Goal: Task Accomplishment & Management: Manage account settings

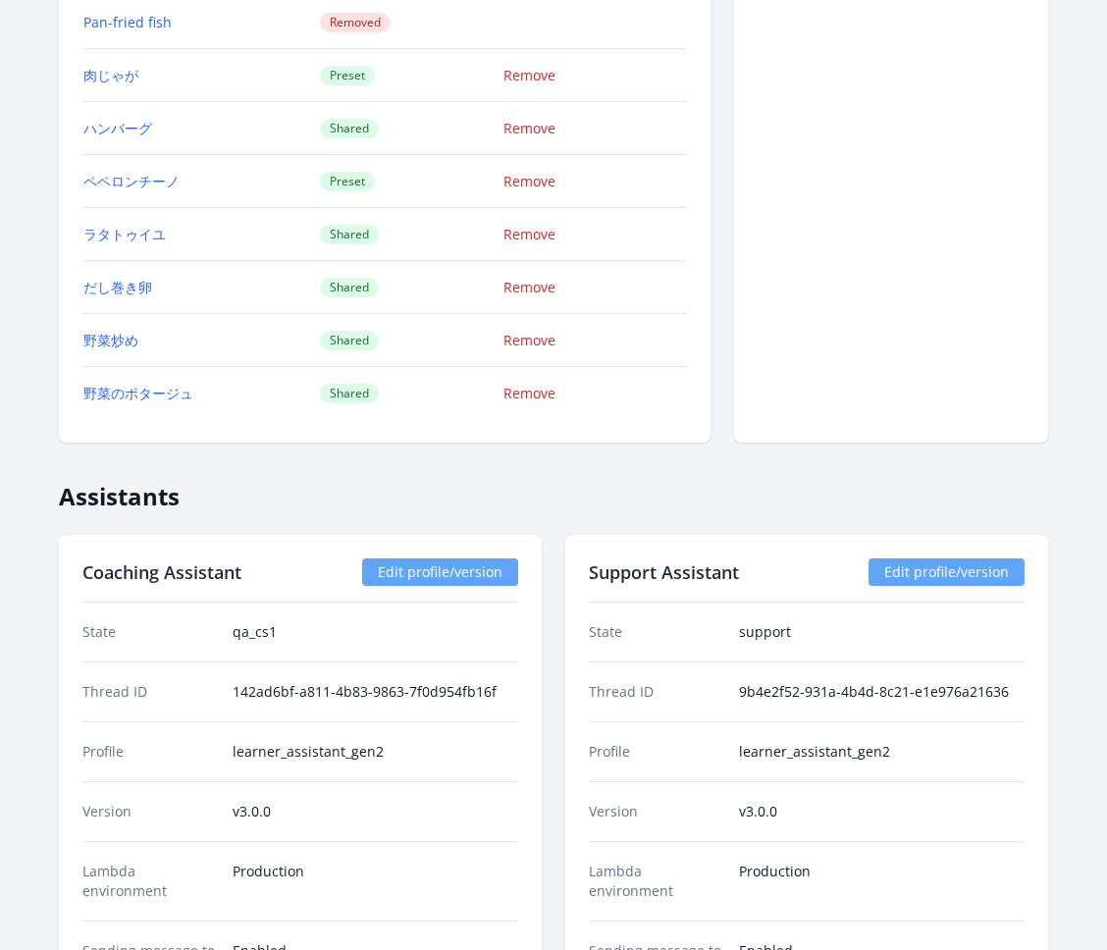
scroll to position [3214, 0]
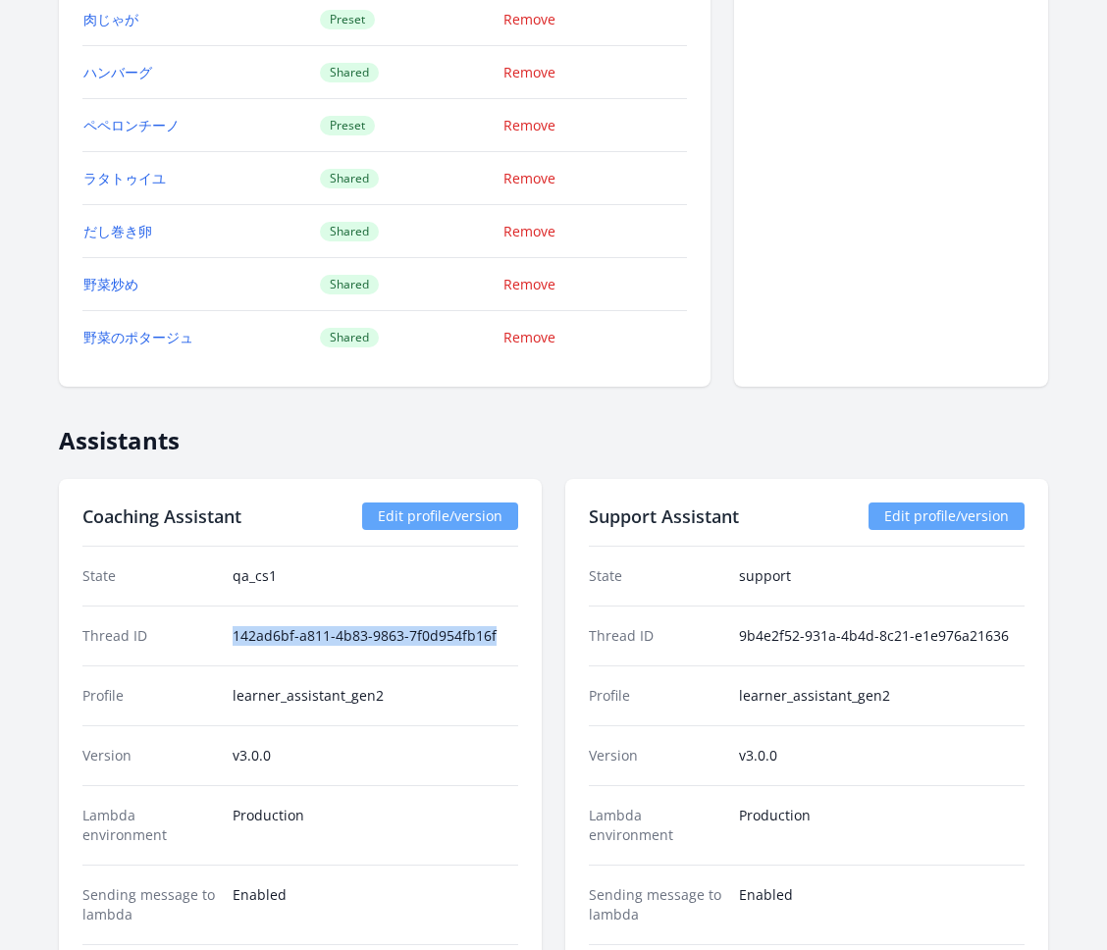
drag, startPoint x: 227, startPoint y: 639, endPoint x: 537, endPoint y: 639, distance: 310.0
copy dd "142ad6bf-a811-4b83-9863-7f0d954fb16f"
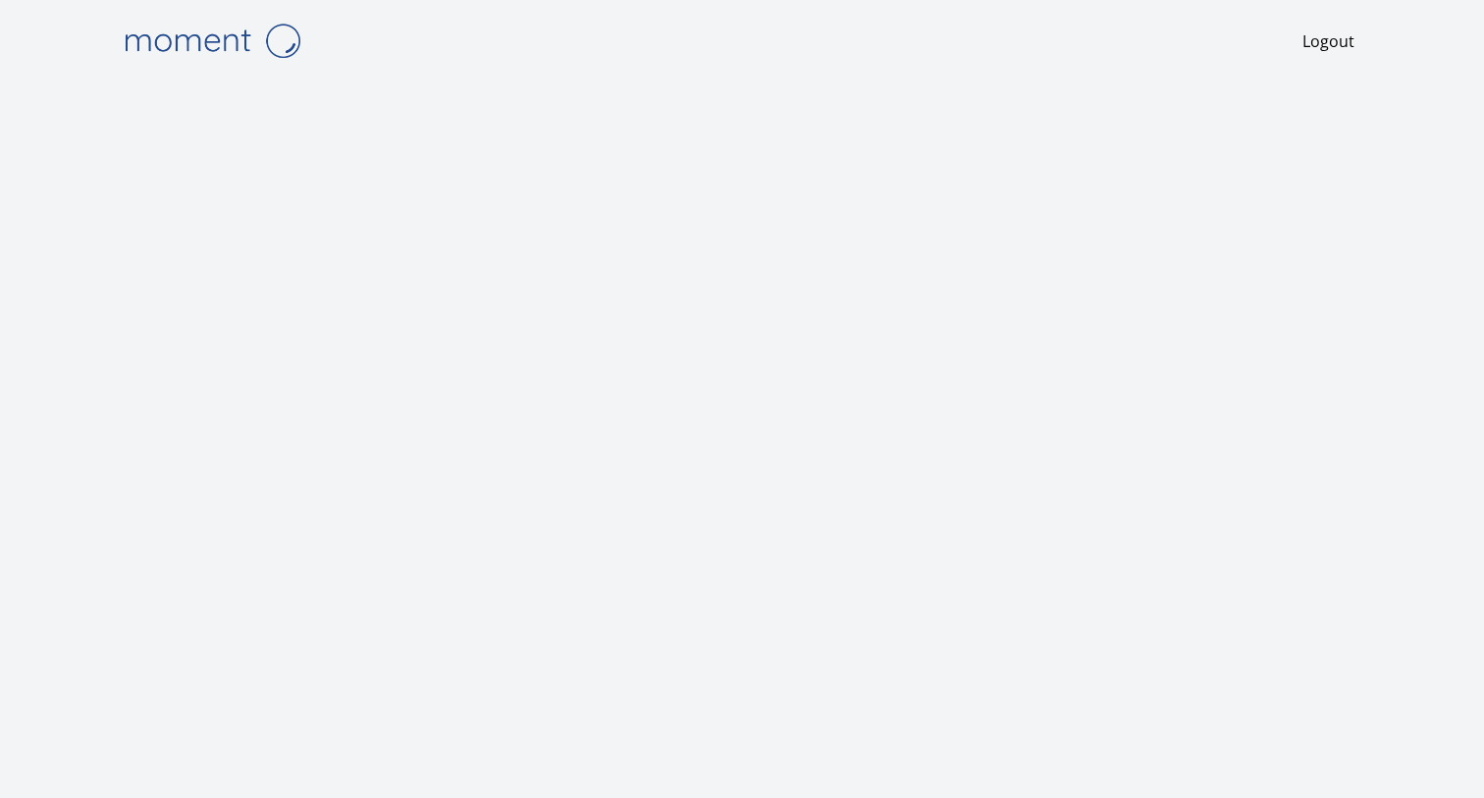
click at [191, 42] on img at bounding box center [212, 41] width 196 height 50
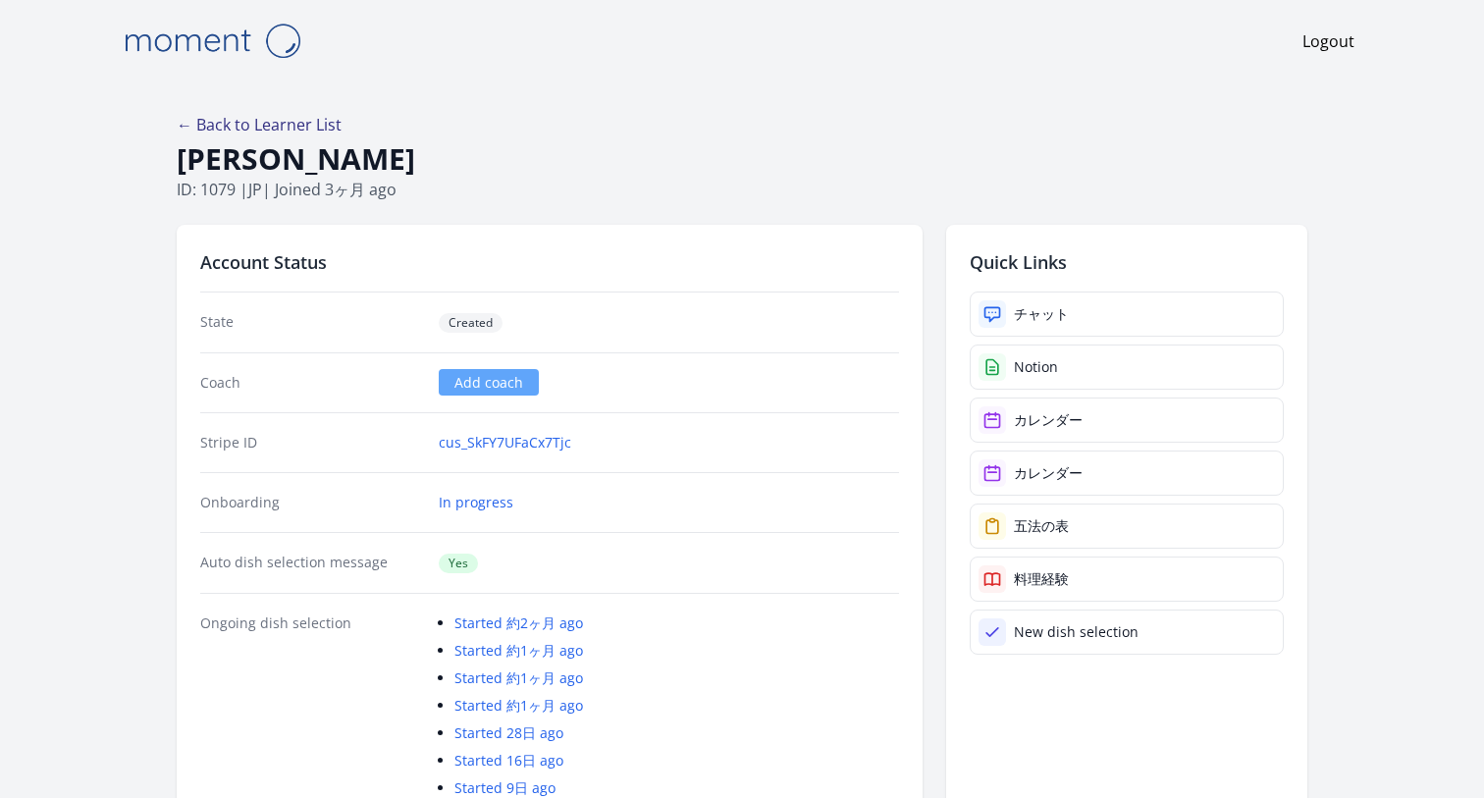
click at [321, 122] on link "← Back to Learner List" at bounding box center [259, 125] width 165 height 22
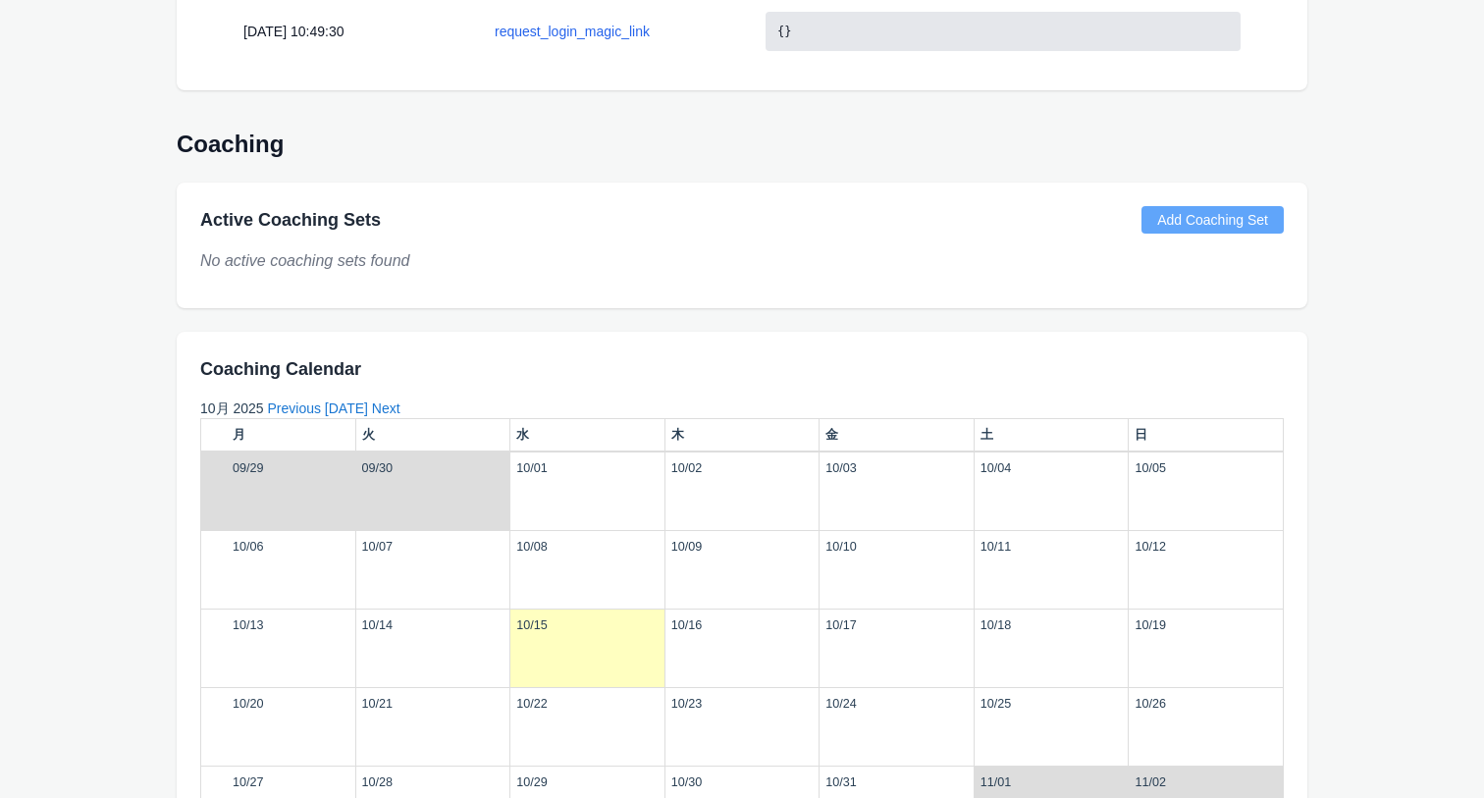
scroll to position [2094, 0]
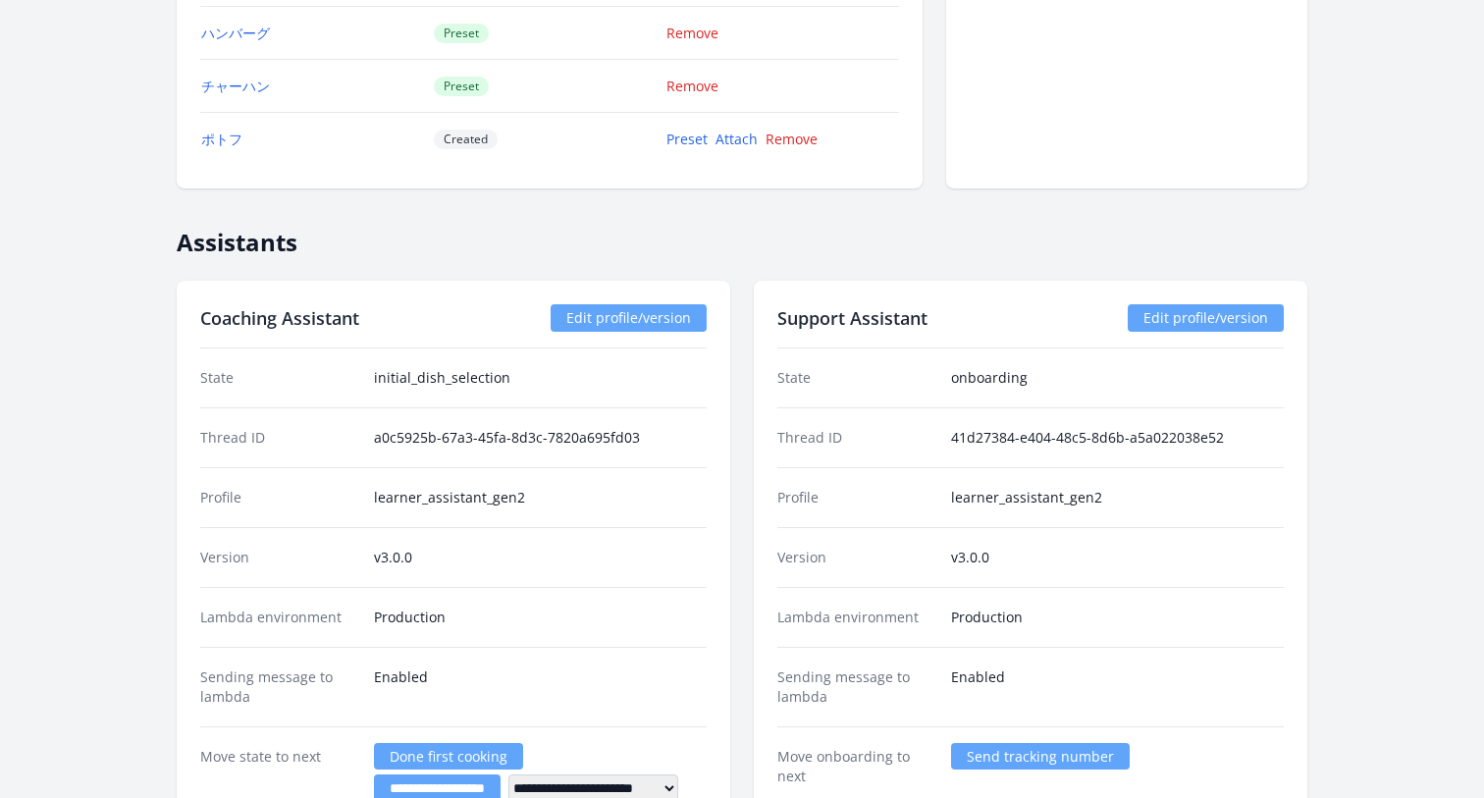
scroll to position [3558, 0]
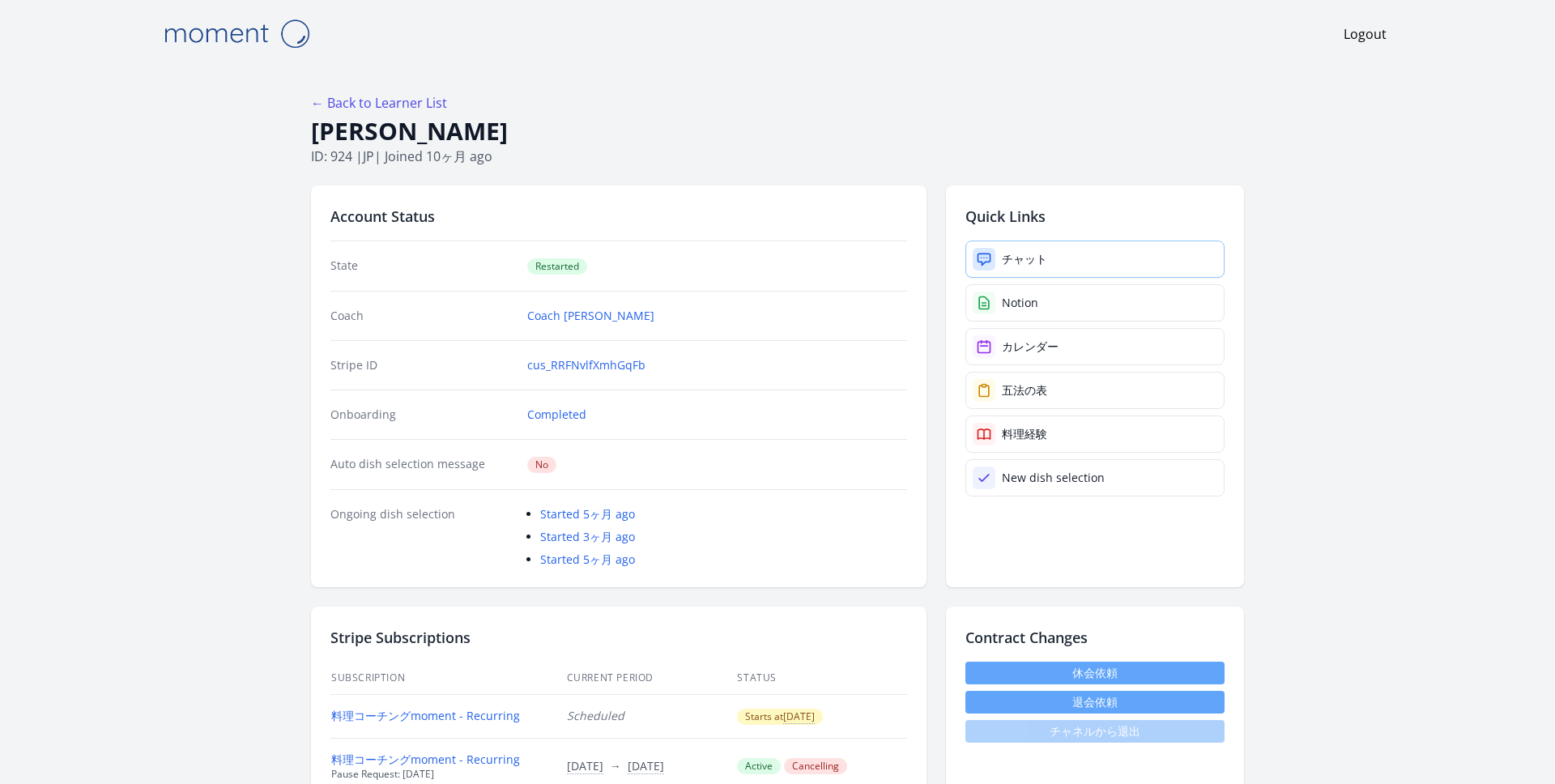
click at [981, 251] on icon at bounding box center [984, 259] width 17 height 17
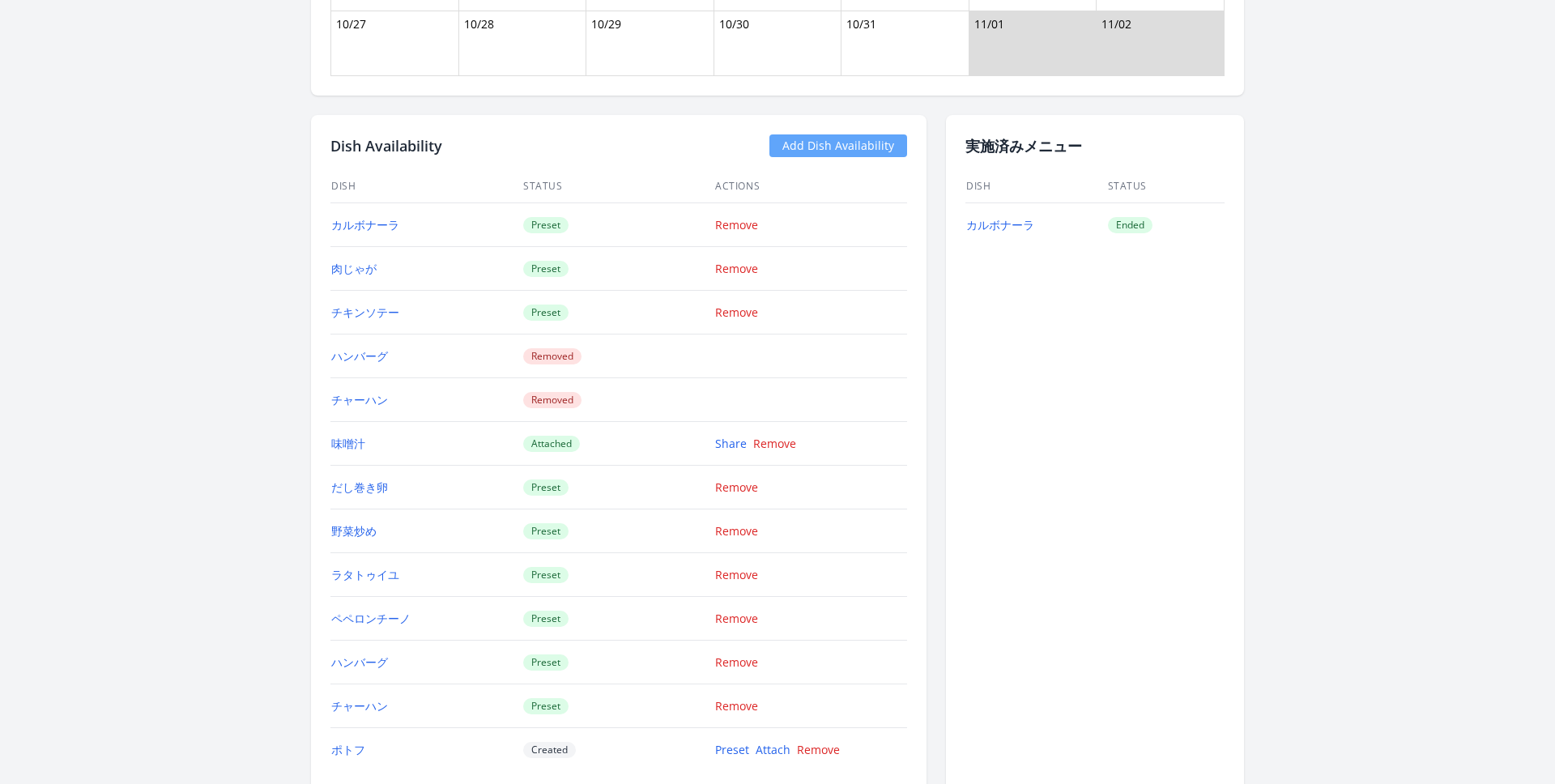
scroll to position [2127, 0]
click at [836, 151] on link "Add Dish Availability" at bounding box center [838, 148] width 138 height 22
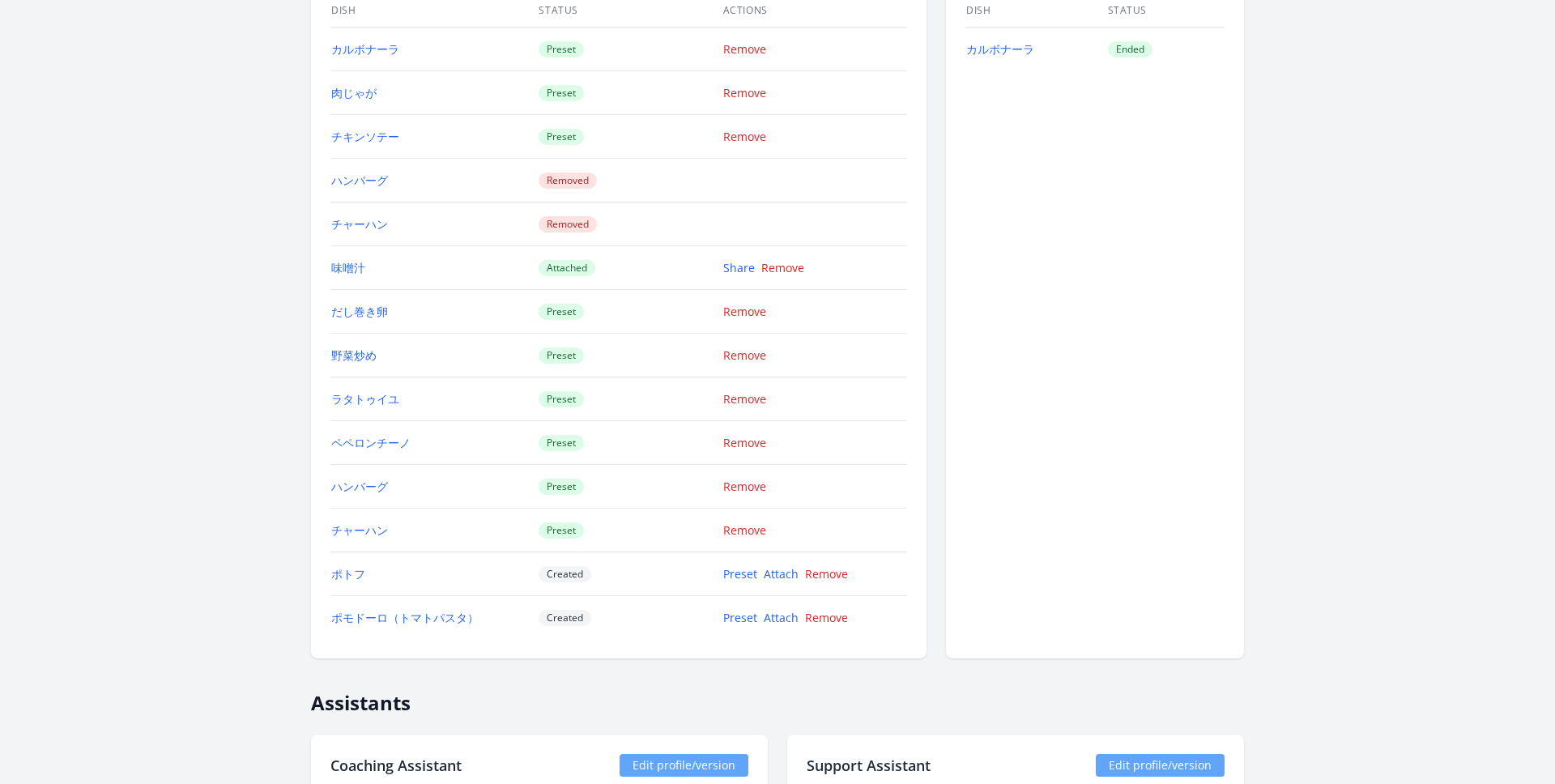
scroll to position [2338, 0]
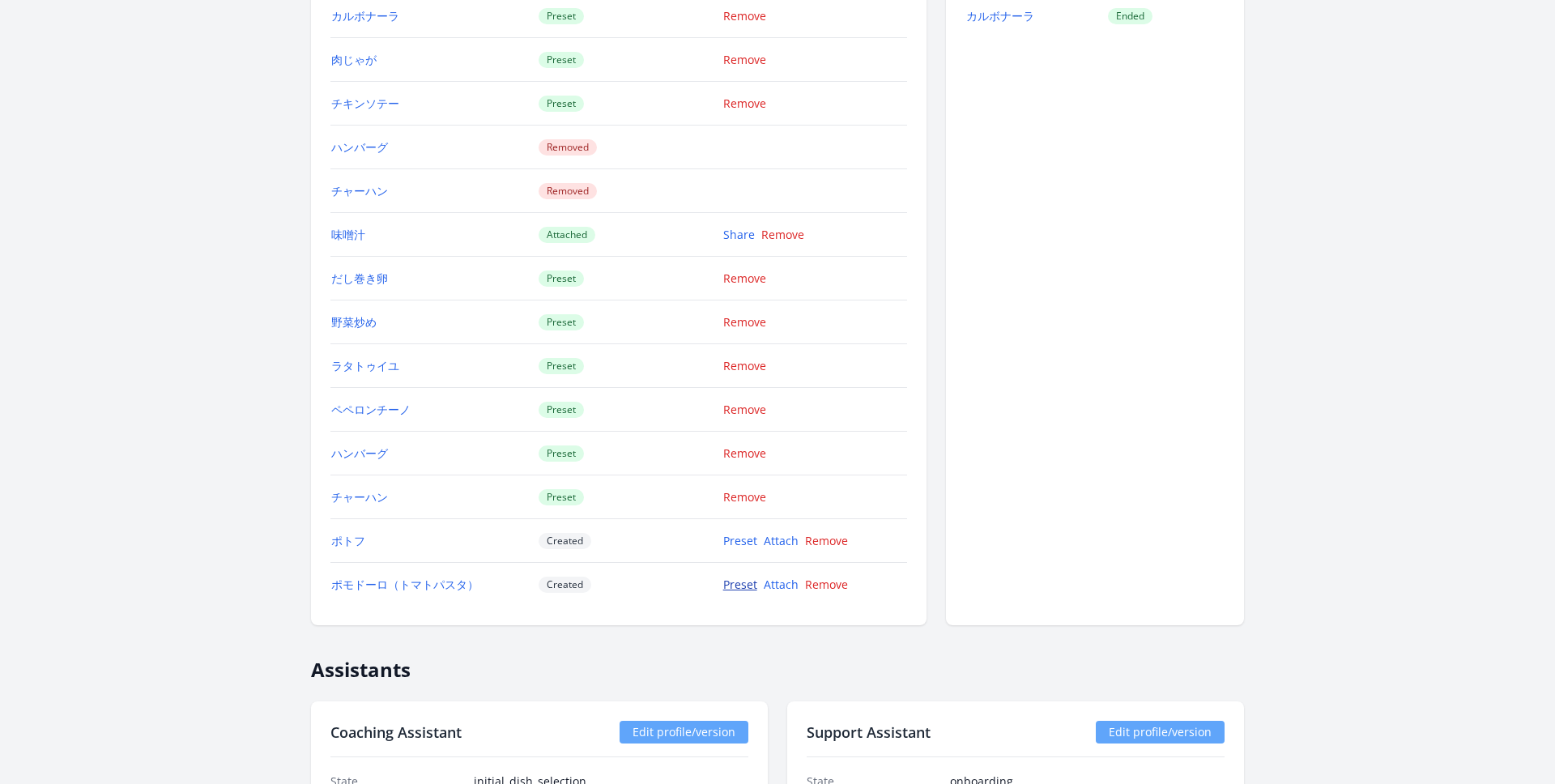
click at [736, 586] on link "Preset" at bounding box center [740, 584] width 34 height 16
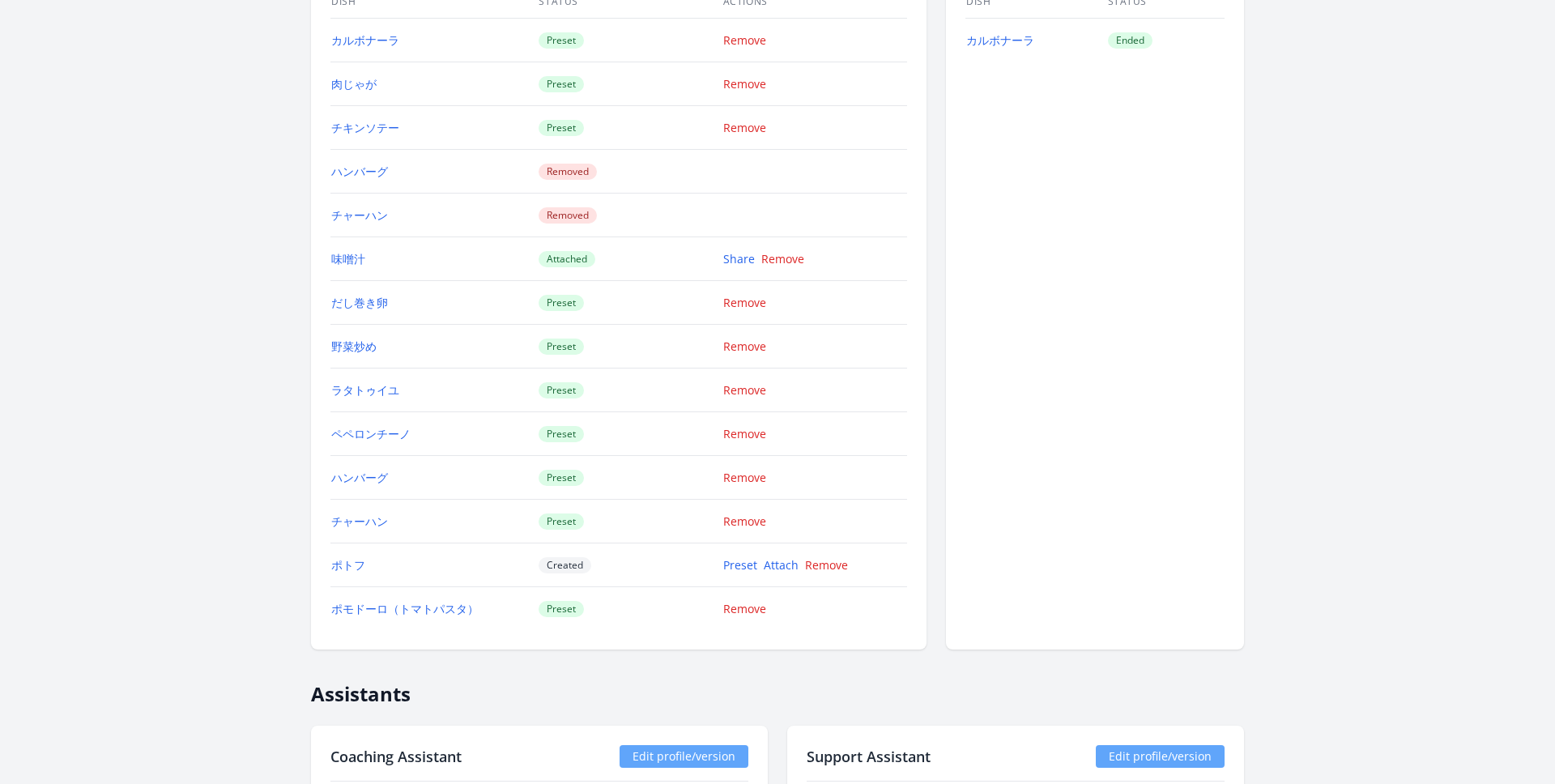
scroll to position [2312, 0]
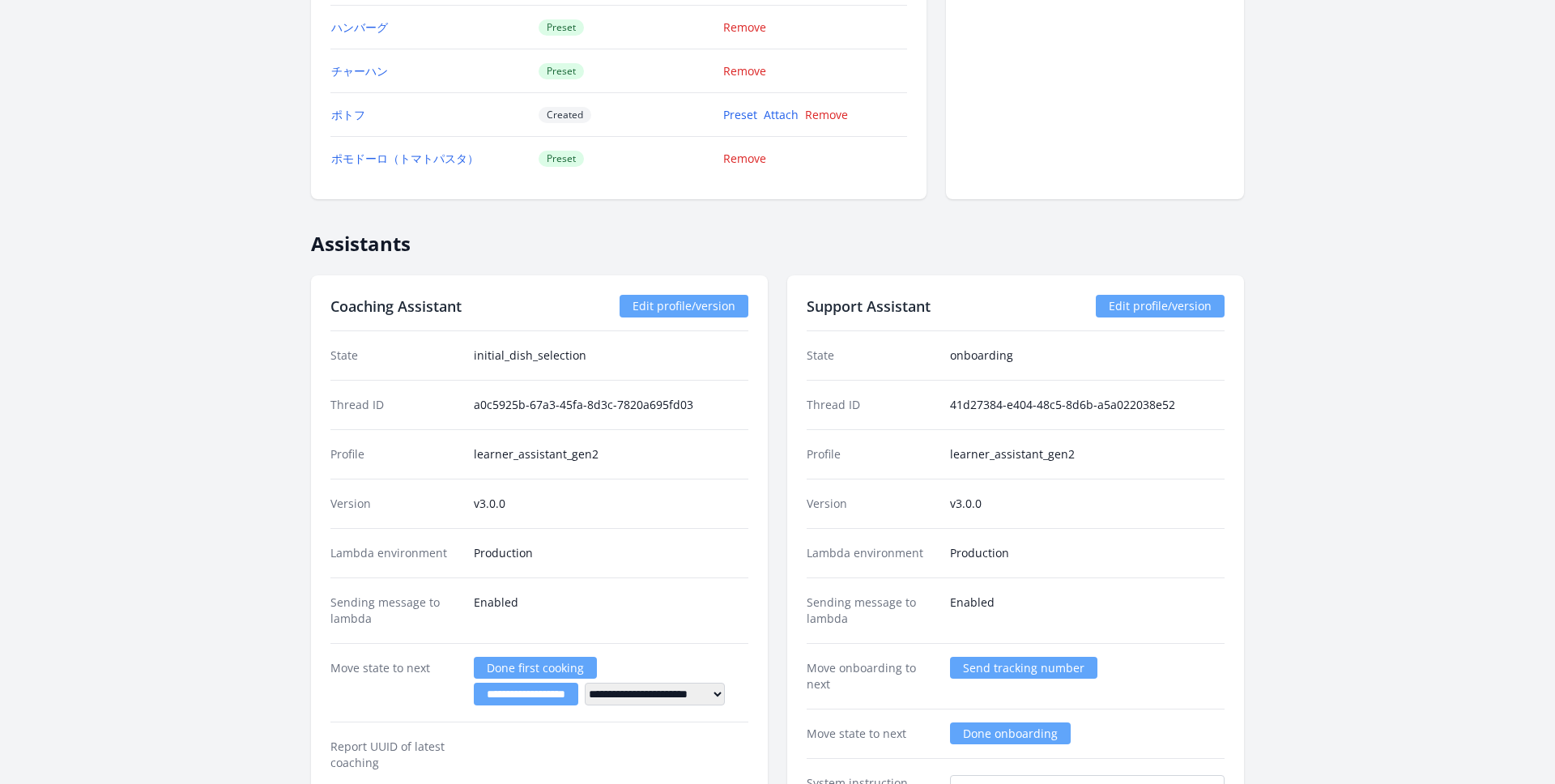
scroll to position [2795, 0]
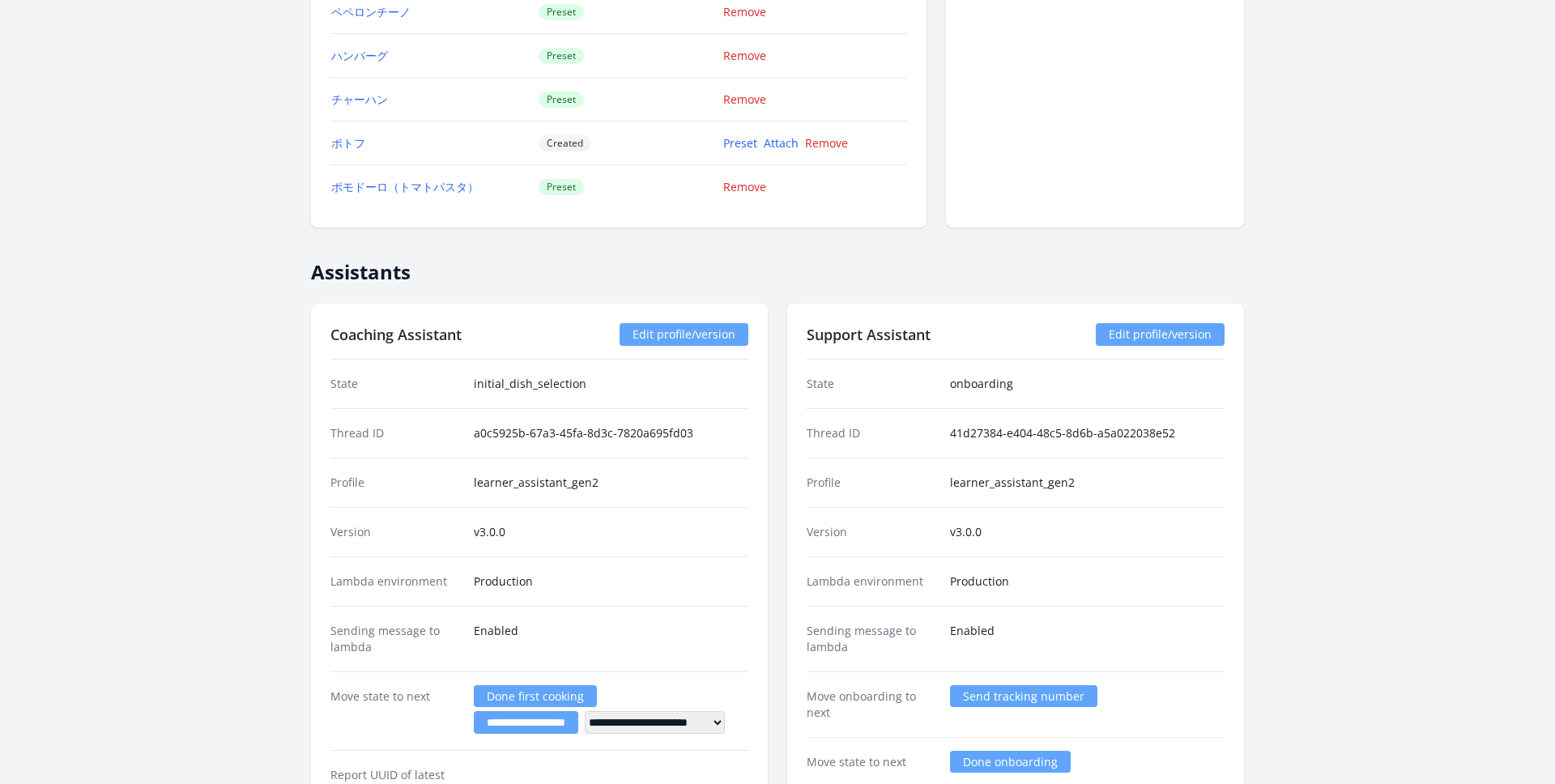
scroll to position [2756, 0]
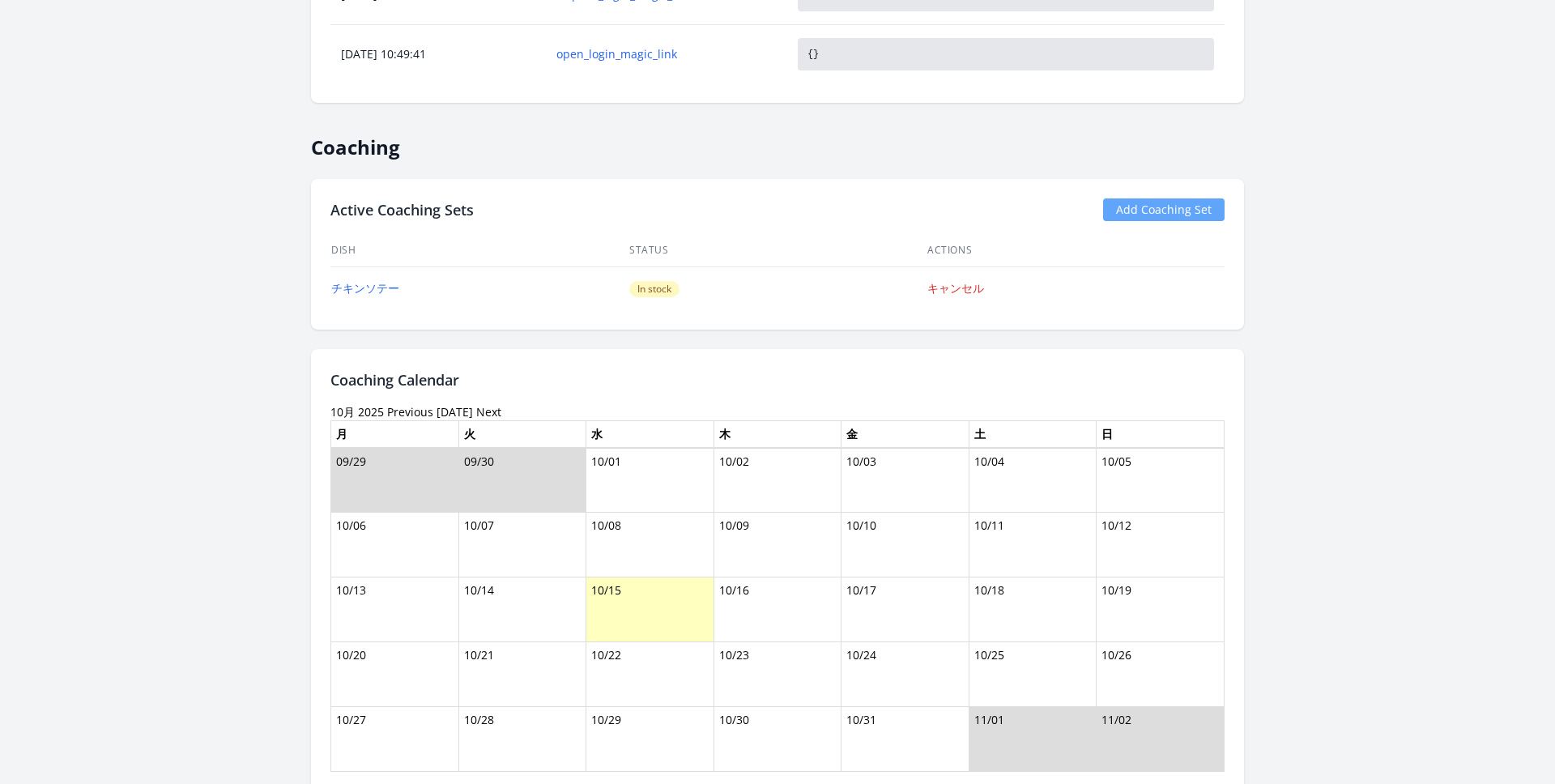
scroll to position [1471, 0]
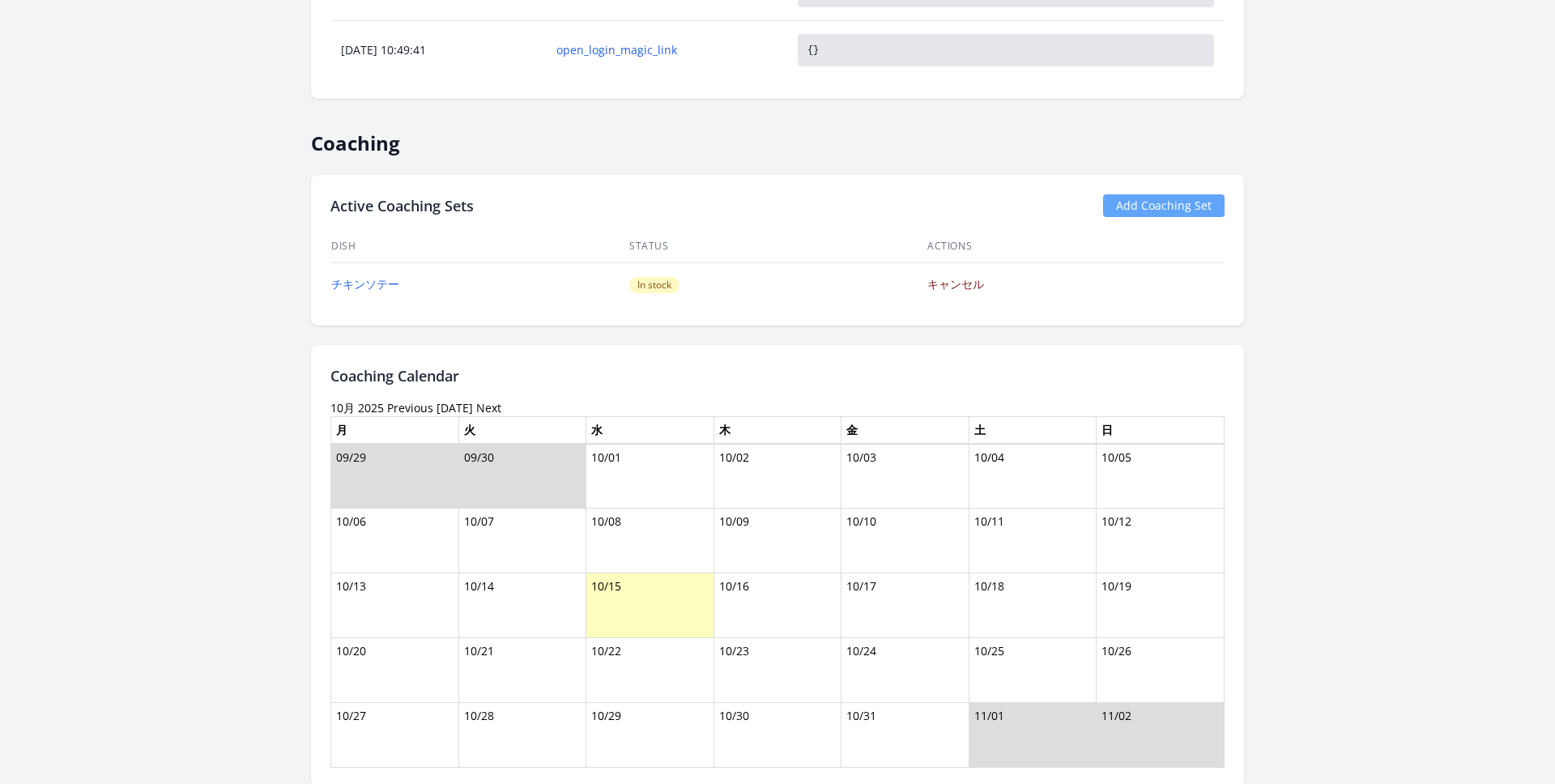
click at [950, 287] on link "キャンセル" at bounding box center [955, 284] width 57 height 16
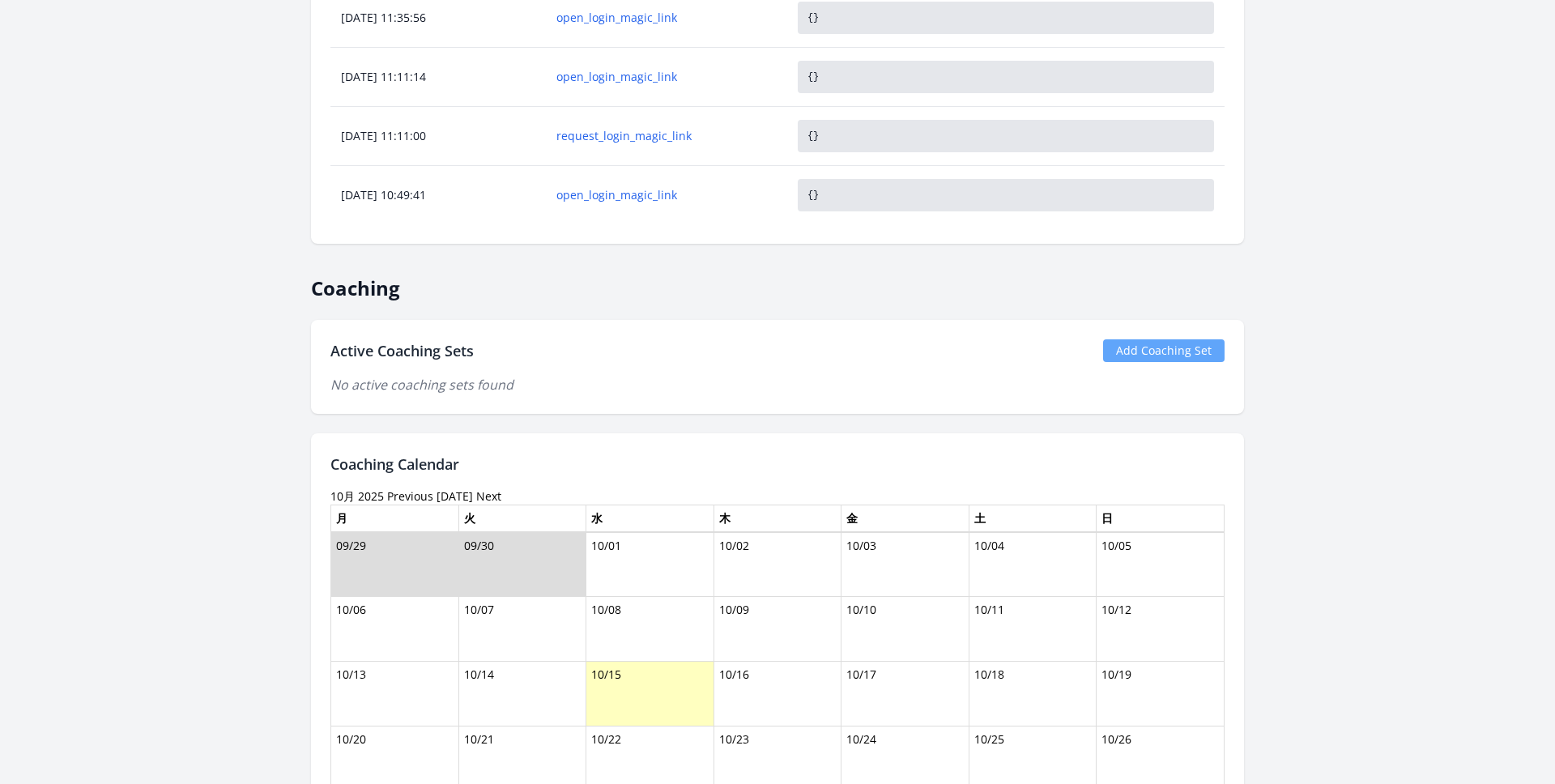
scroll to position [1344, 0]
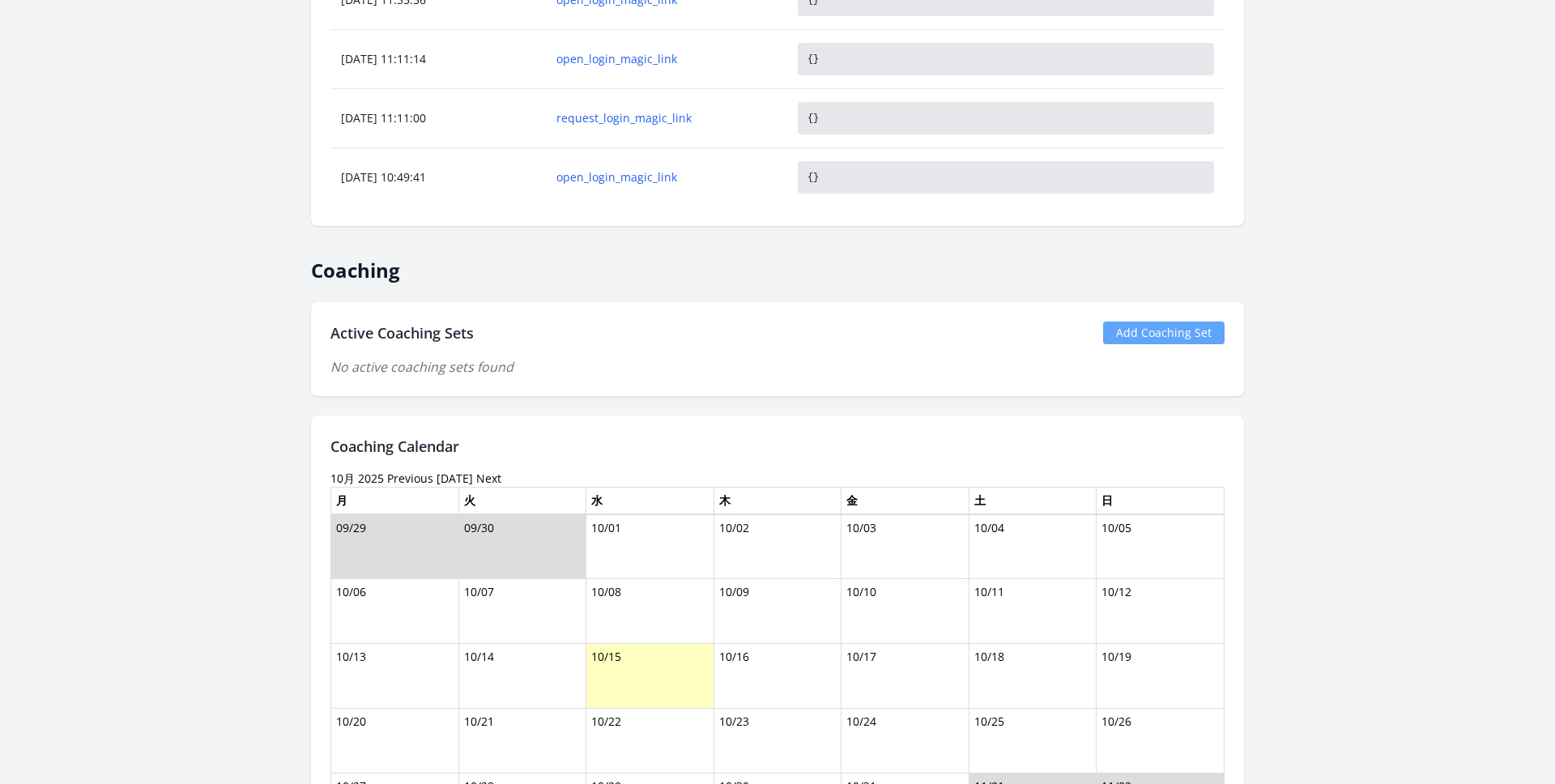
click at [1129, 338] on link "Add Coaching Set" at bounding box center [1163, 333] width 121 height 22
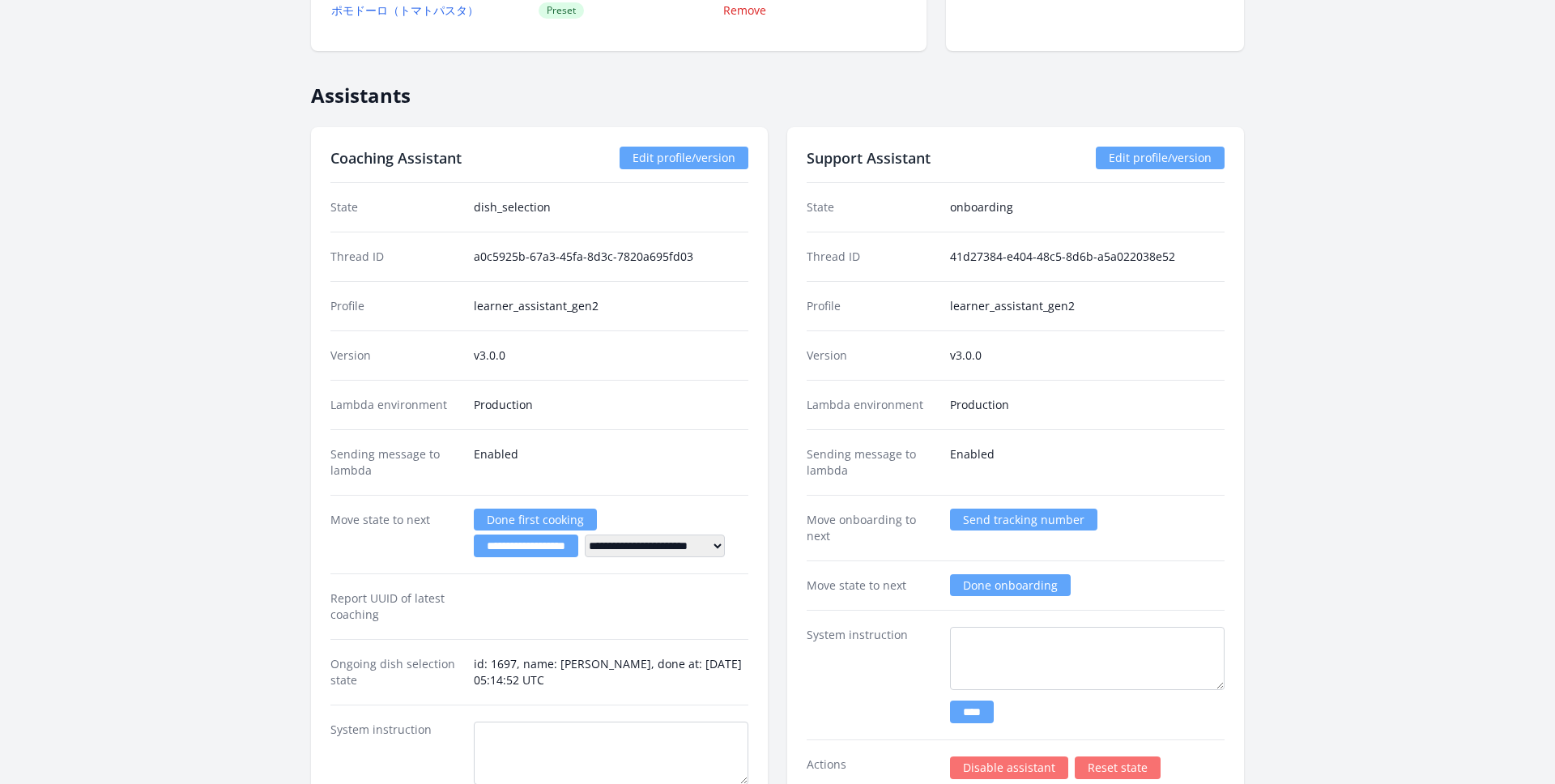
scroll to position [2943, 0]
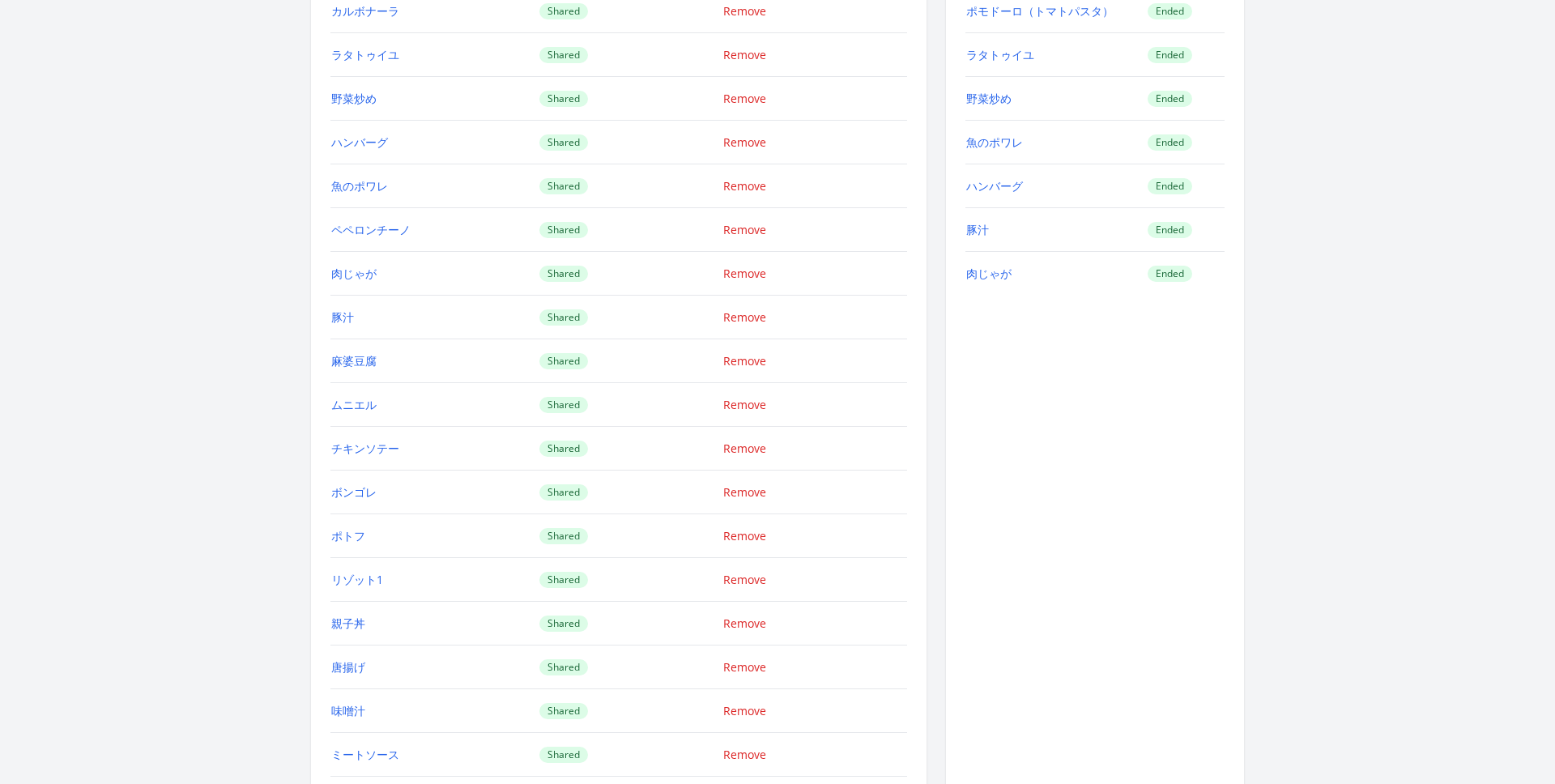
scroll to position [1649, 0]
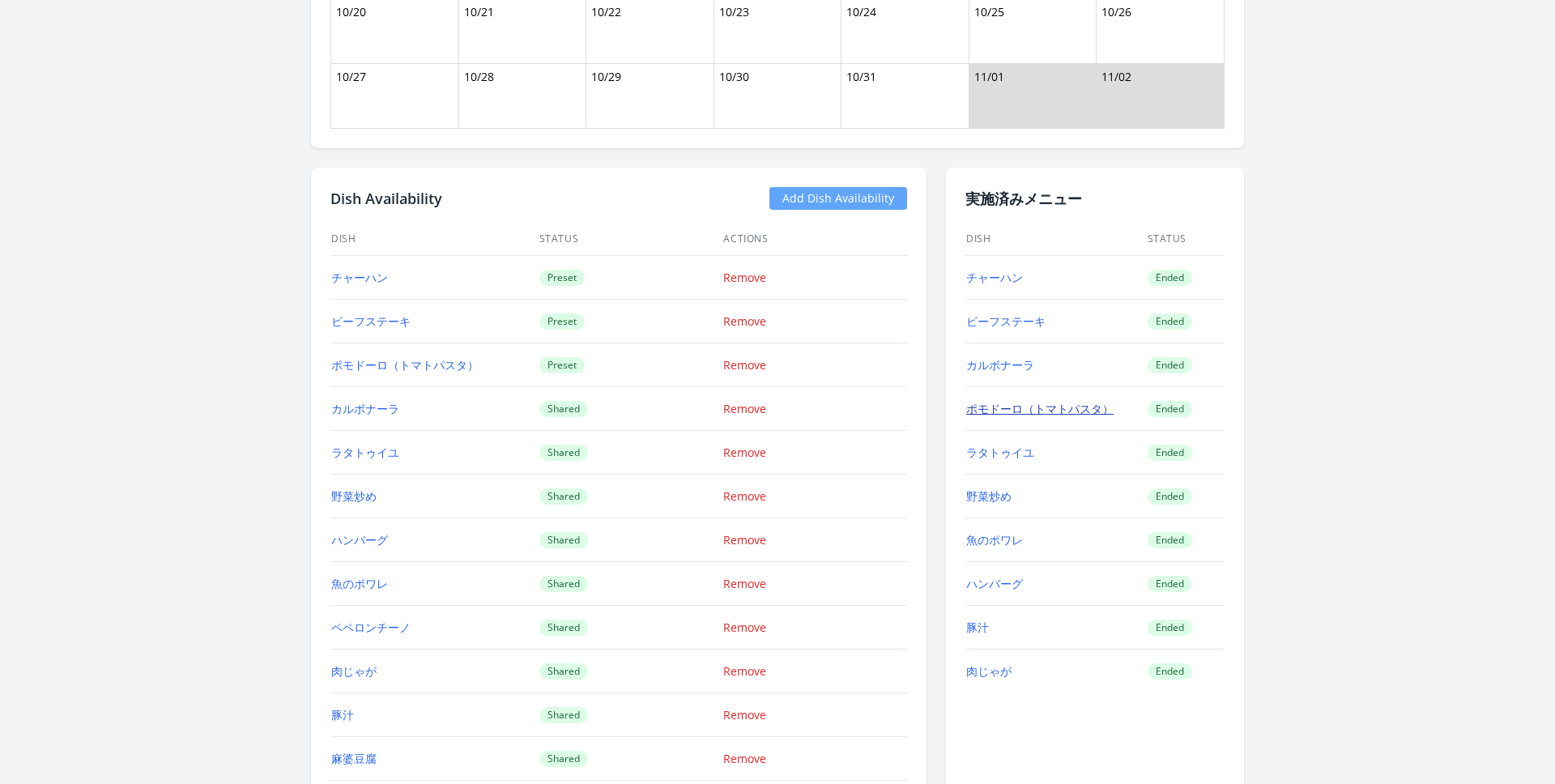
click at [1007, 409] on link "ポモドーロ（トマトパスタ）" at bounding box center [1040, 409] width 148 height 16
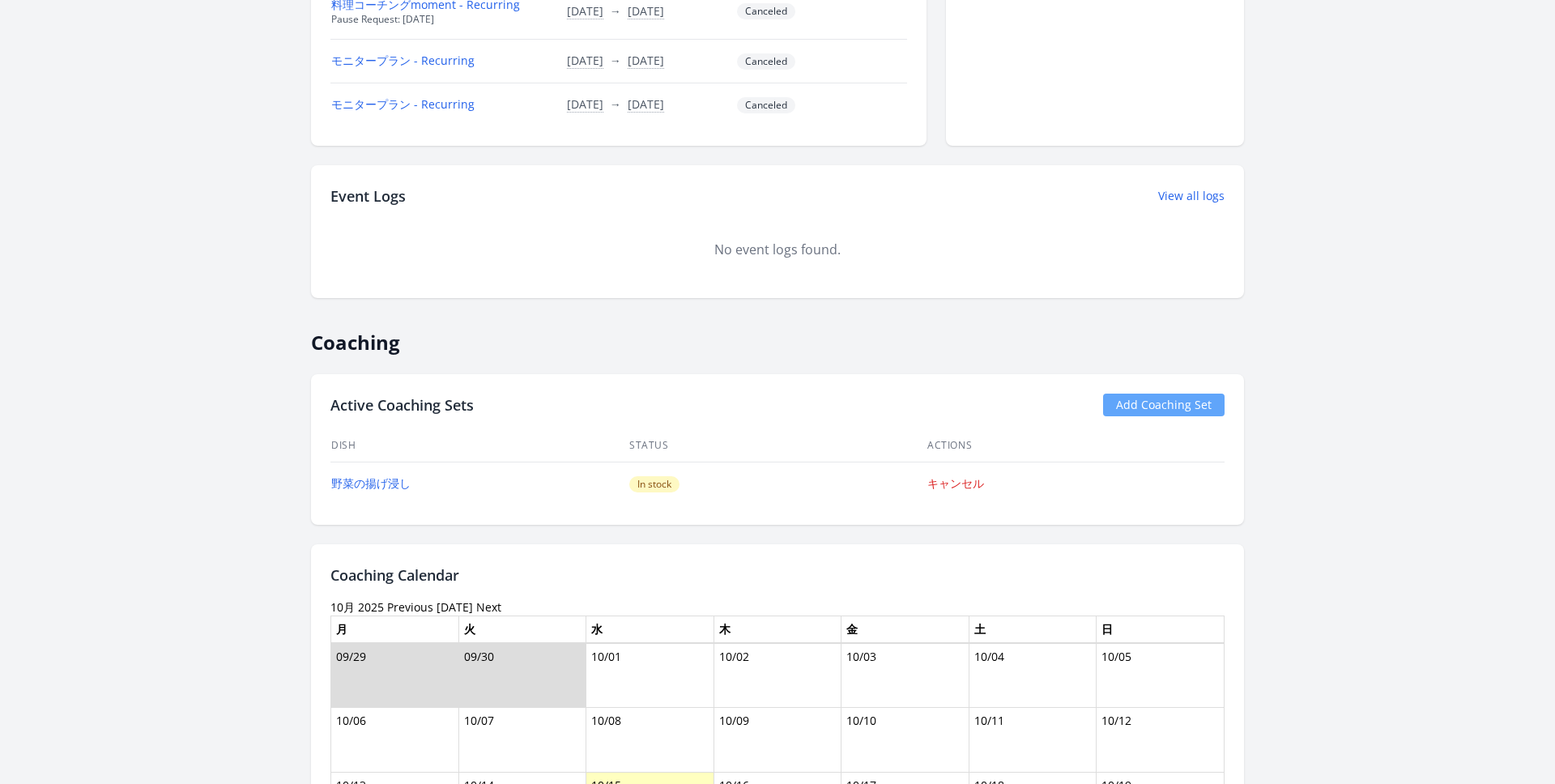
scroll to position [1026, 0]
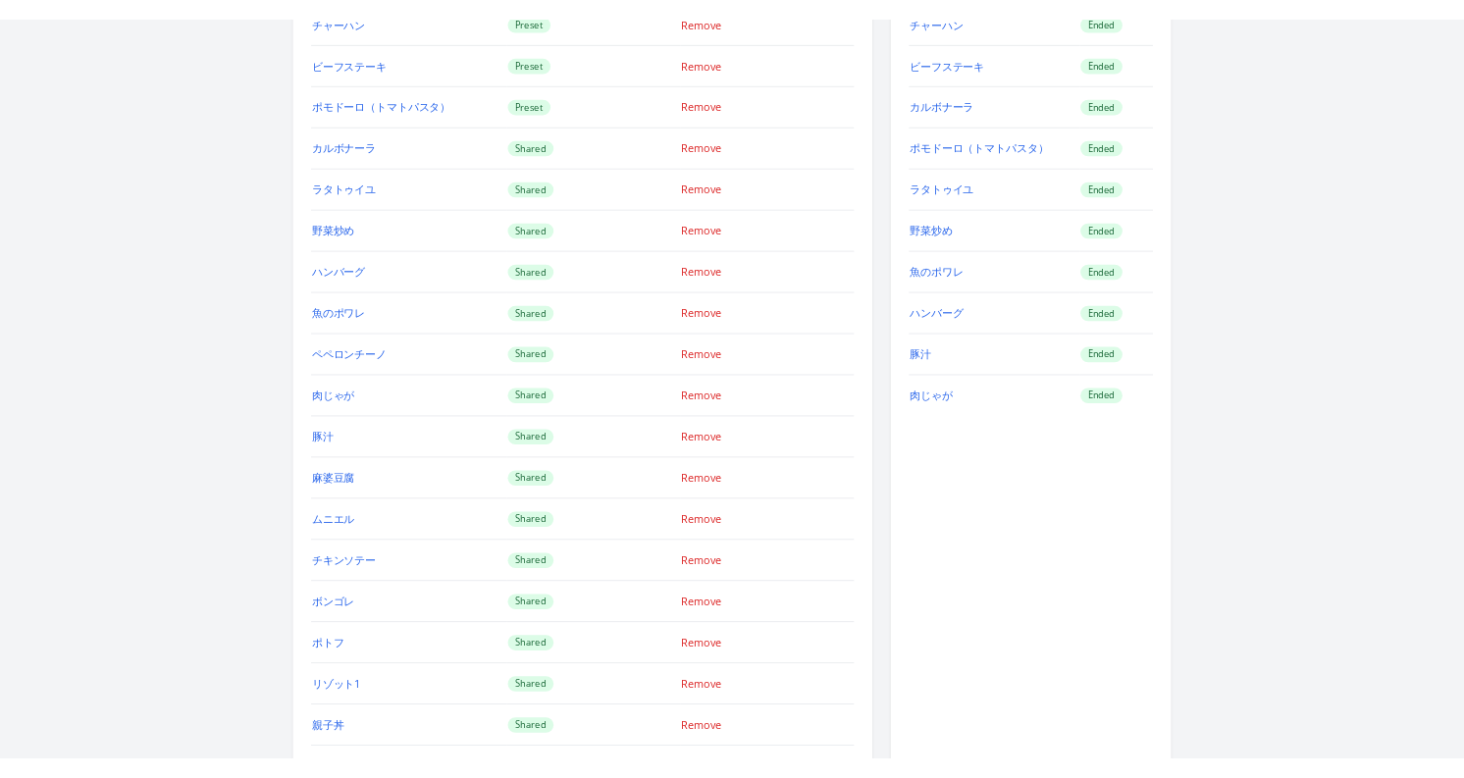
scroll to position [1879, 0]
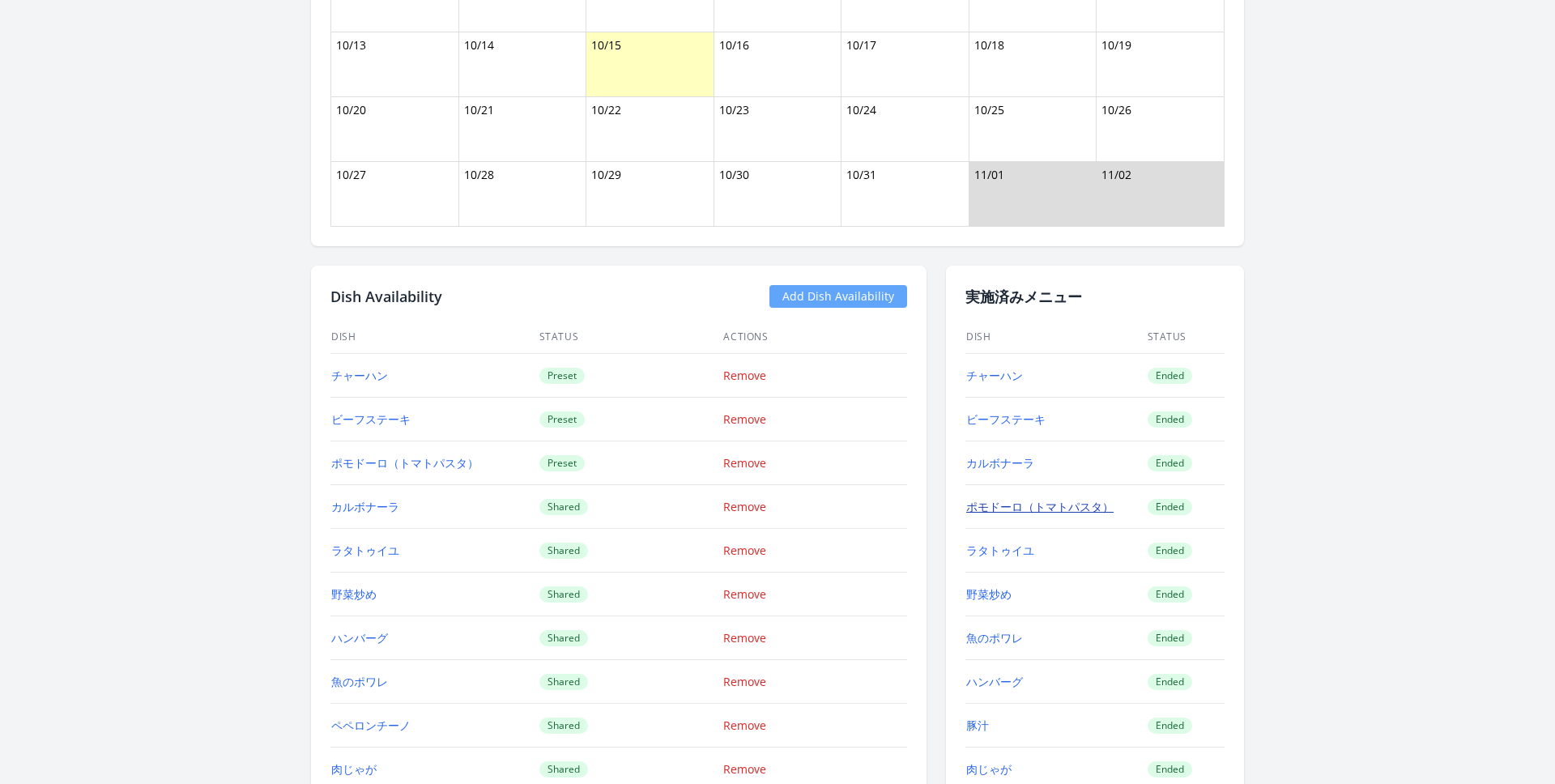
click at [1009, 511] on link "ポモドーロ（トマトパスタ）" at bounding box center [1040, 506] width 148 height 16
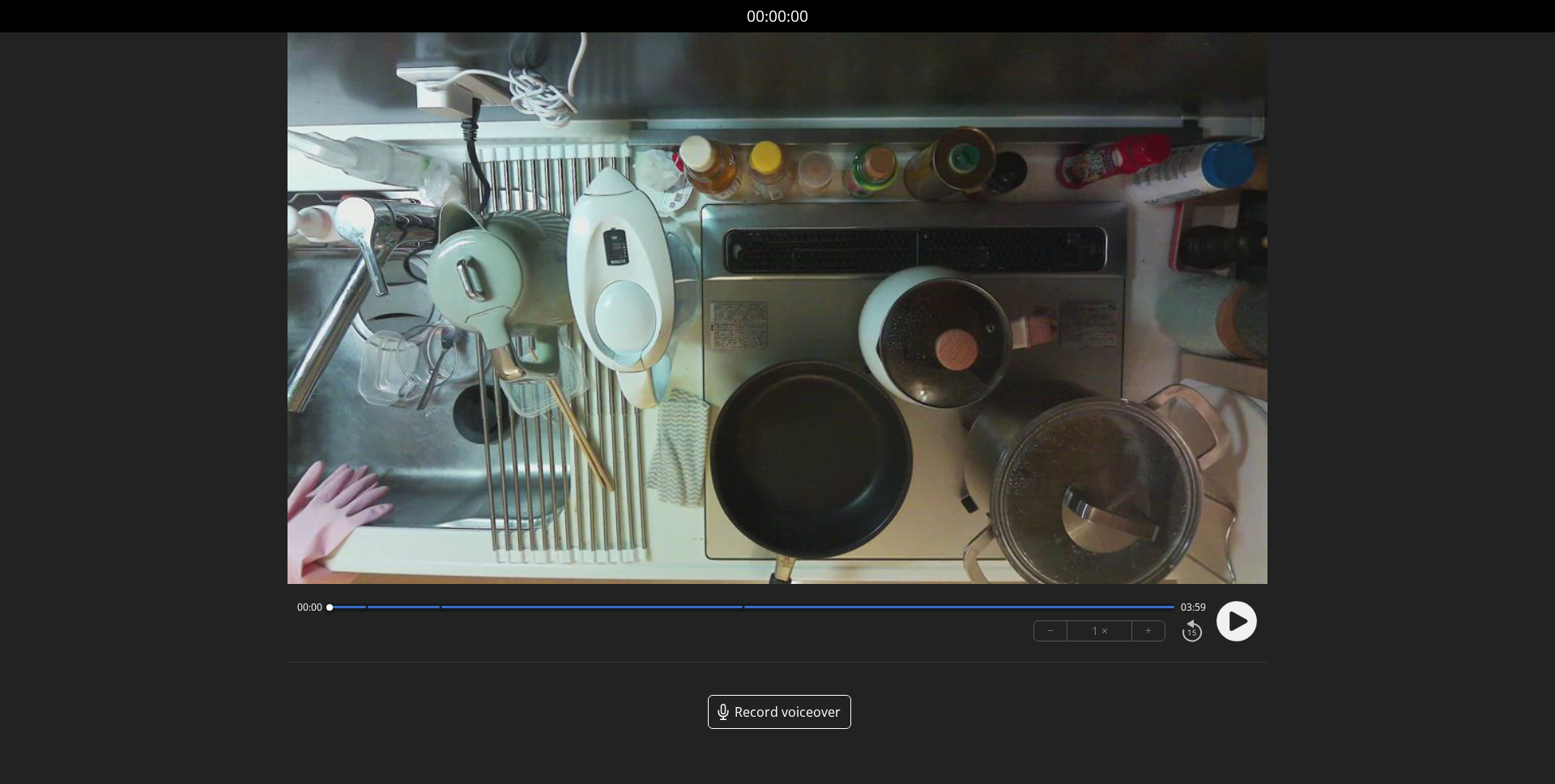
click at [580, 607] on div at bounding box center [592, 607] width 301 height 2
click at [701, 609] on div at bounding box center [751, 607] width 845 height 8
click at [803, 606] on div at bounding box center [959, 607] width 430 height 2
click at [1245, 617] on circle at bounding box center [1236, 621] width 40 height 40
drag, startPoint x: 802, startPoint y: 608, endPoint x: 1093, endPoint y: 589, distance: 291.6
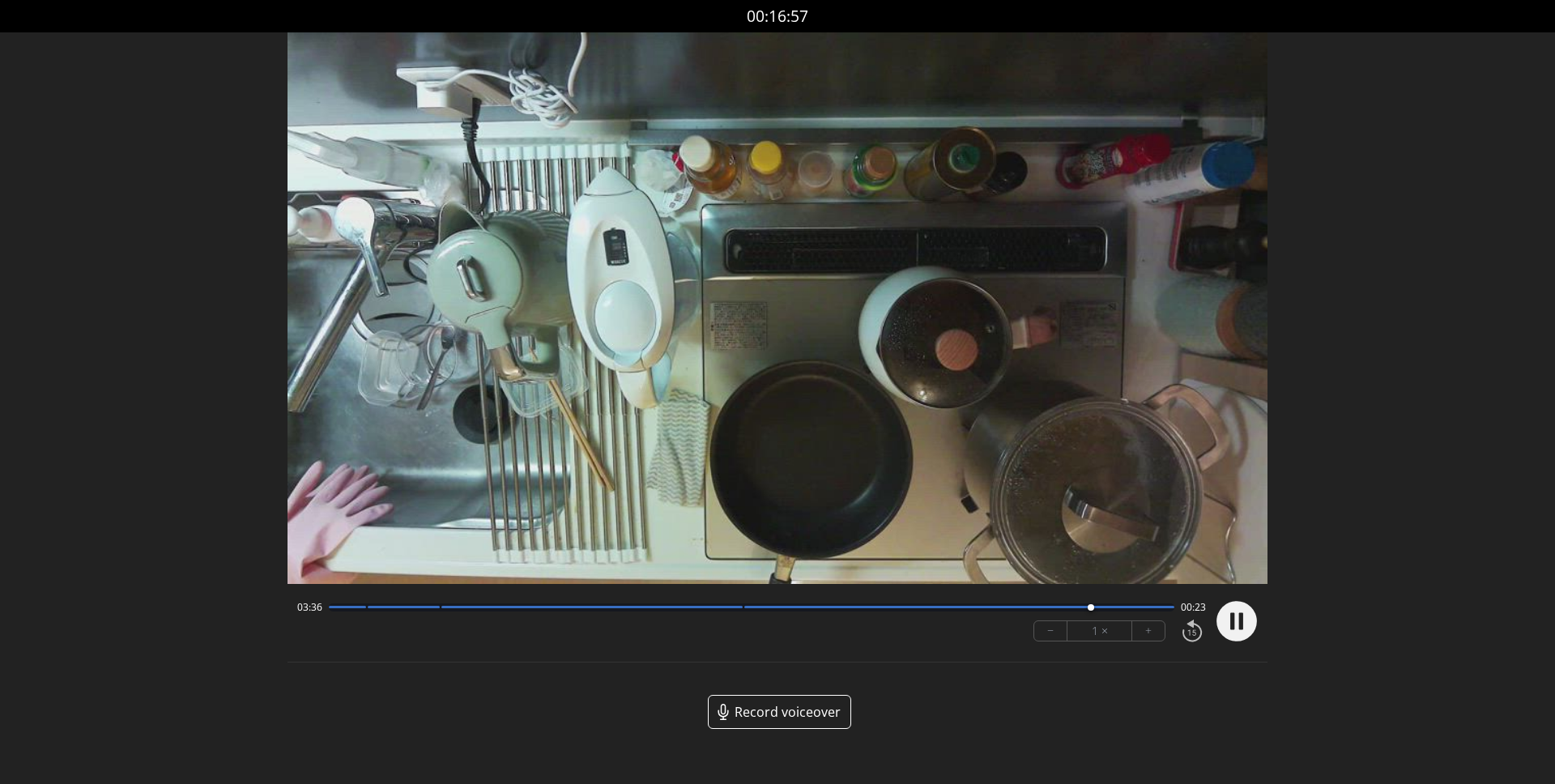
click at [1094, 589] on div "00:00 03:36 00:23 − 1 × + Hmm. There was an issue saving, try again. ********* …" at bounding box center [777, 622] width 980 height 78
drag, startPoint x: 1096, startPoint y: 604, endPoint x: 300, endPoint y: 641, distance: 796.9
click at [300, 641] on div "00:00 03:59 − 1 × +" at bounding box center [748, 621] width 915 height 55
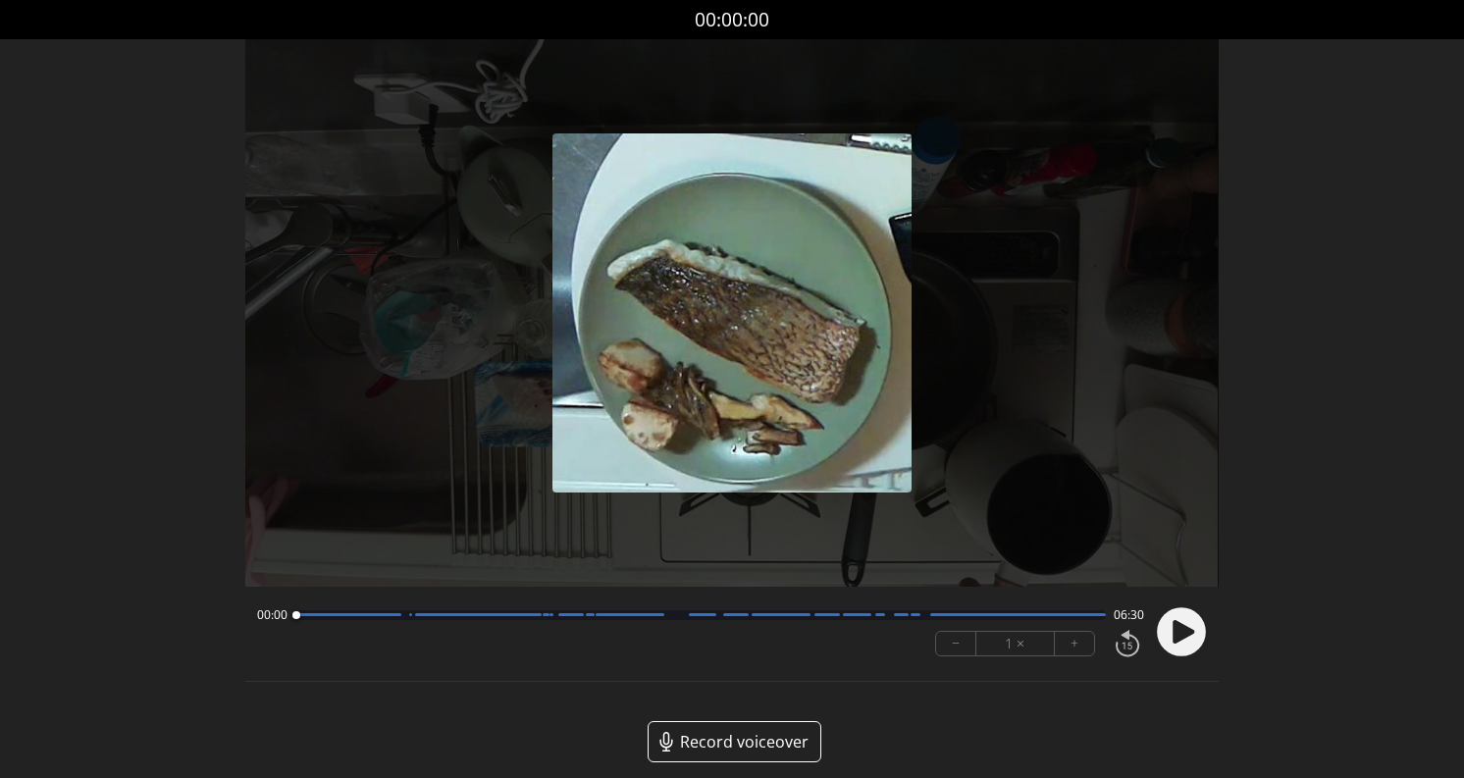
click at [1172, 626] on icon at bounding box center [1183, 631] width 22 height 24
click at [452, 611] on div at bounding box center [699, 615] width 809 height 10
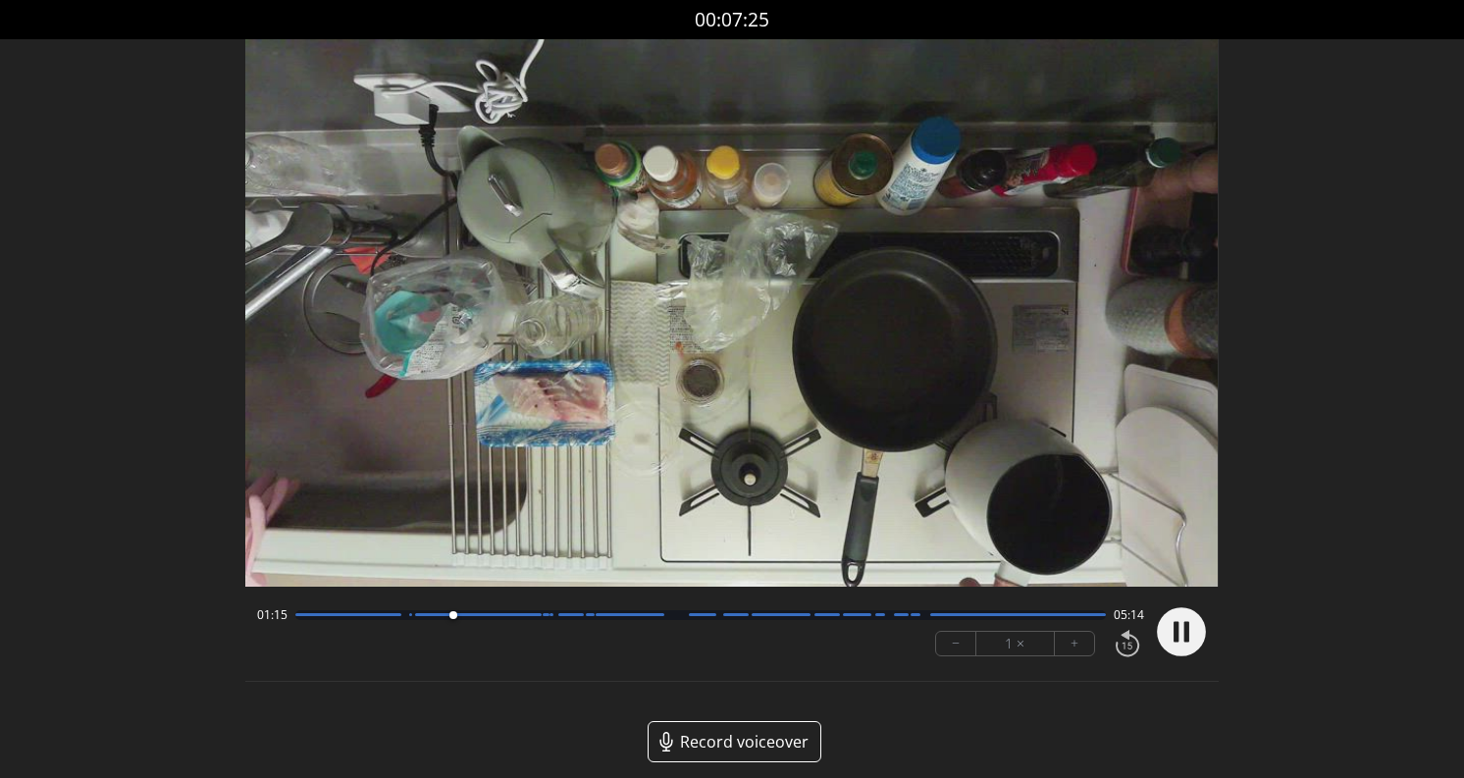
click at [1190, 623] on circle at bounding box center [1181, 631] width 49 height 49
